Goal: Find specific page/section: Find specific page/section

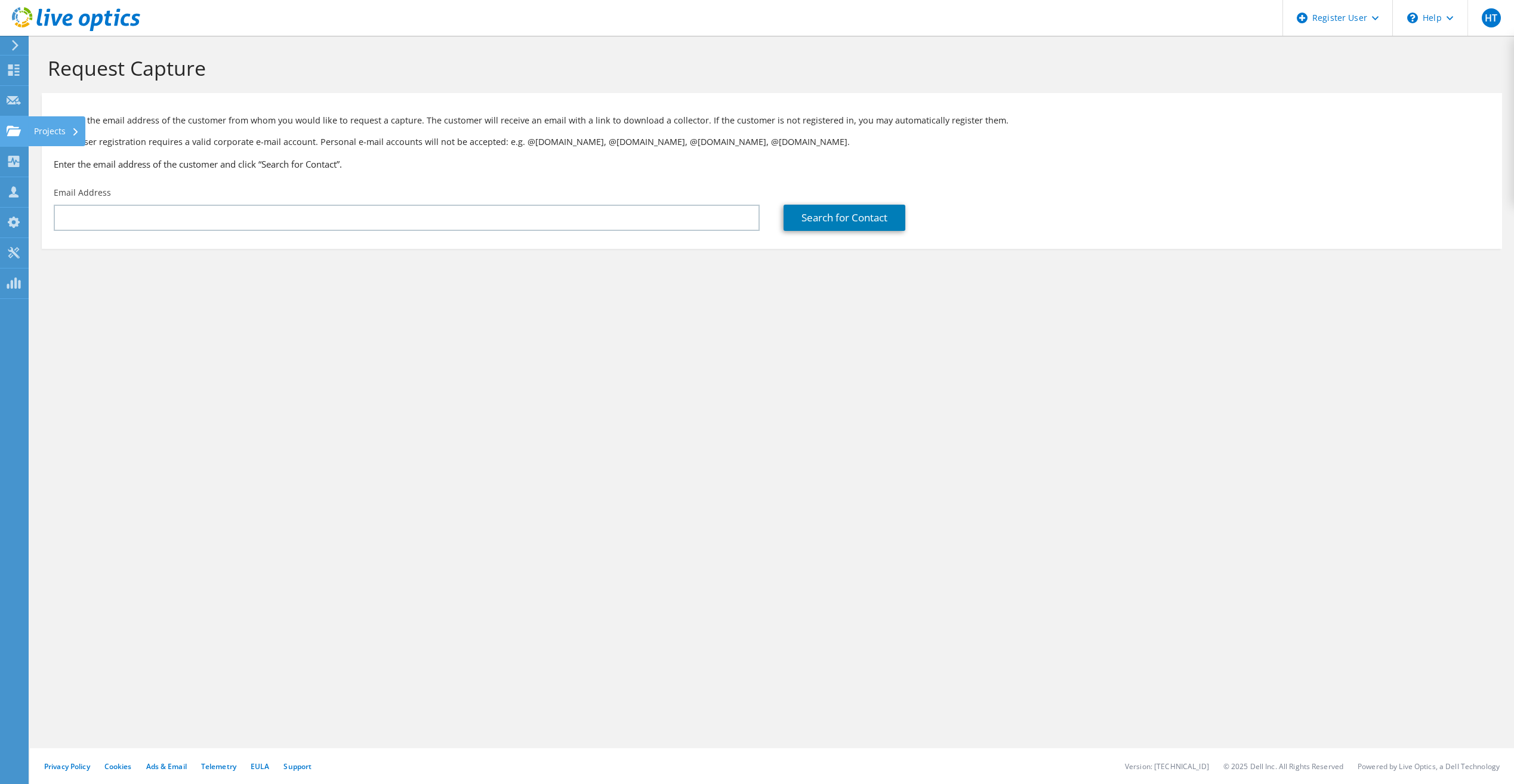
click at [13, 132] on use at bounding box center [13, 130] width 14 height 10
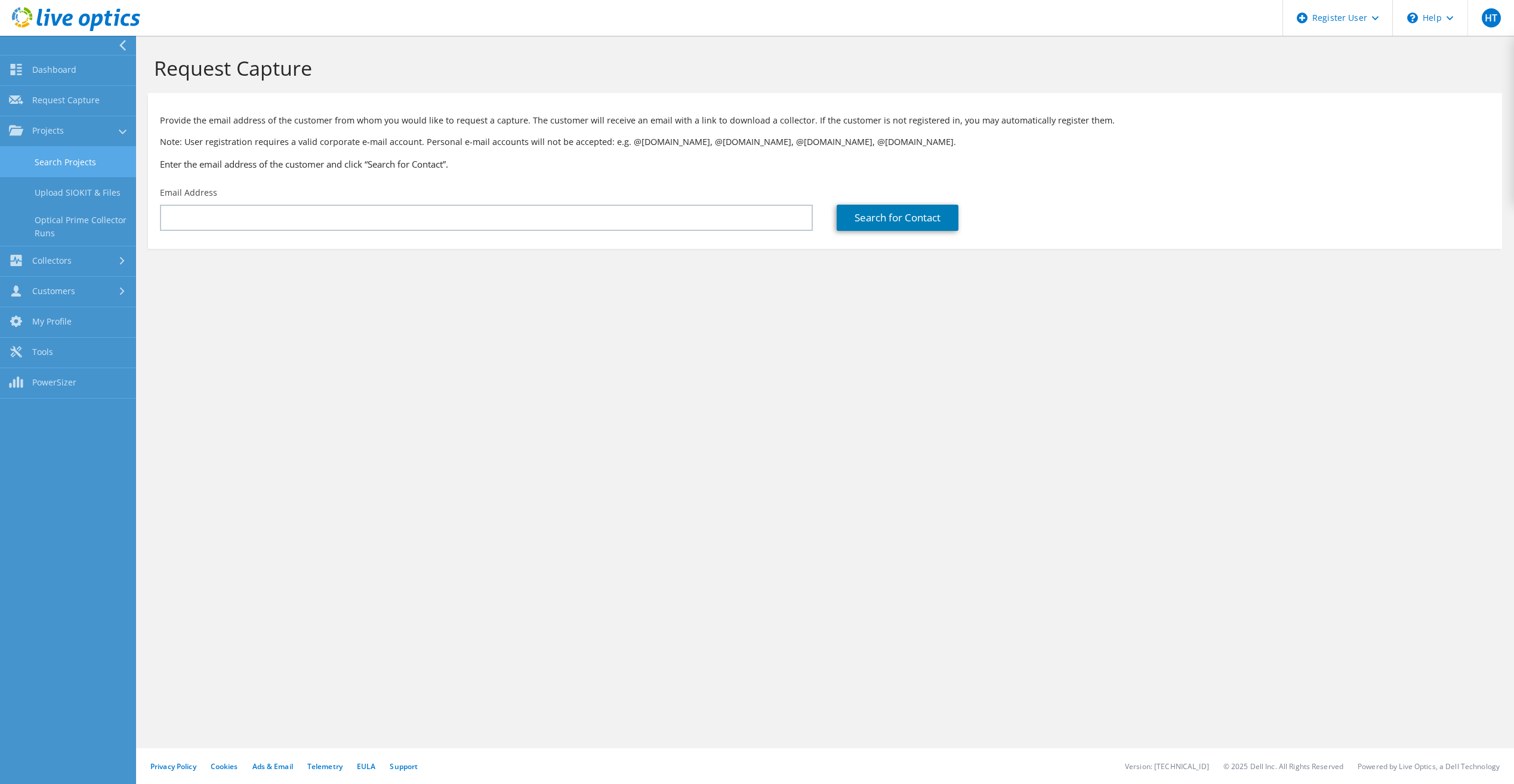
click at [99, 159] on link "Search Projects" at bounding box center [68, 161] width 136 height 30
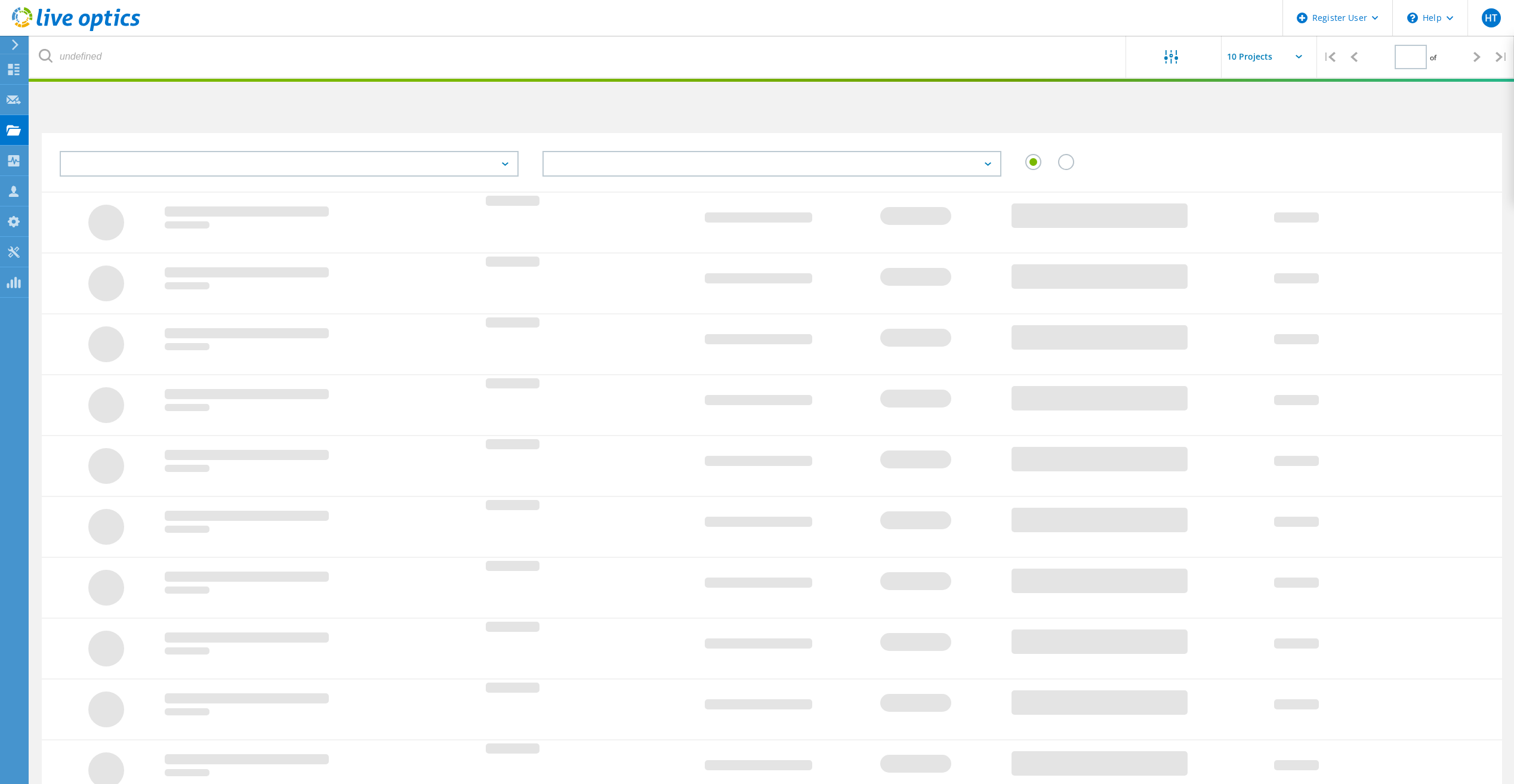
type input "1"
